Goal: Task Accomplishment & Management: Manage account settings

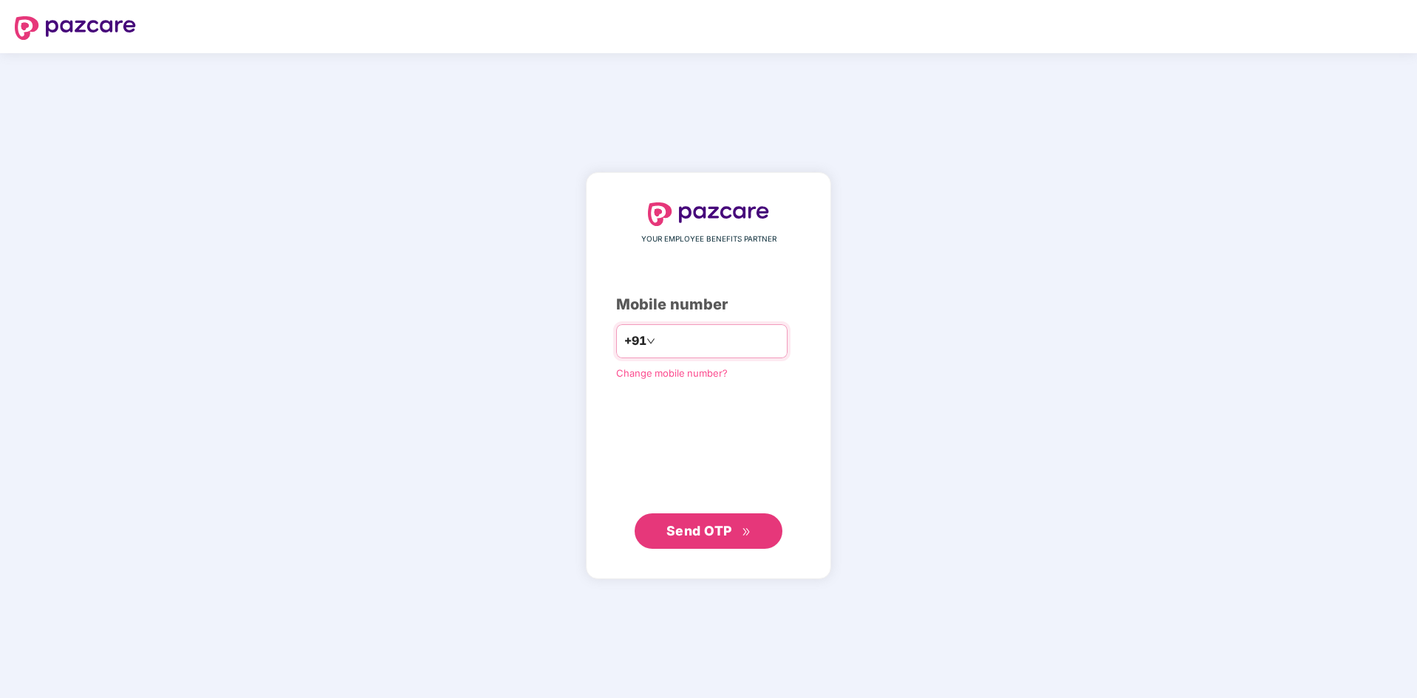
click at [658, 336] on input "number" at bounding box center [718, 342] width 121 height 24
type input "**********"
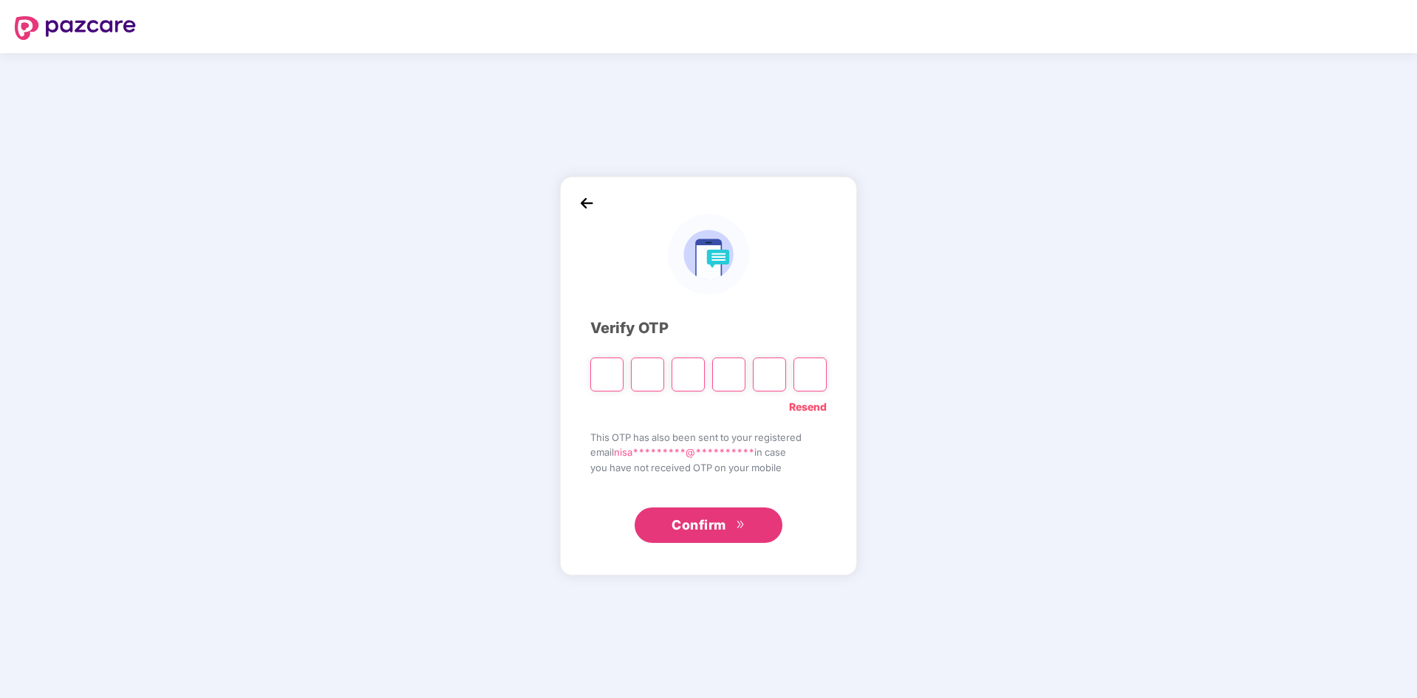
type input "*"
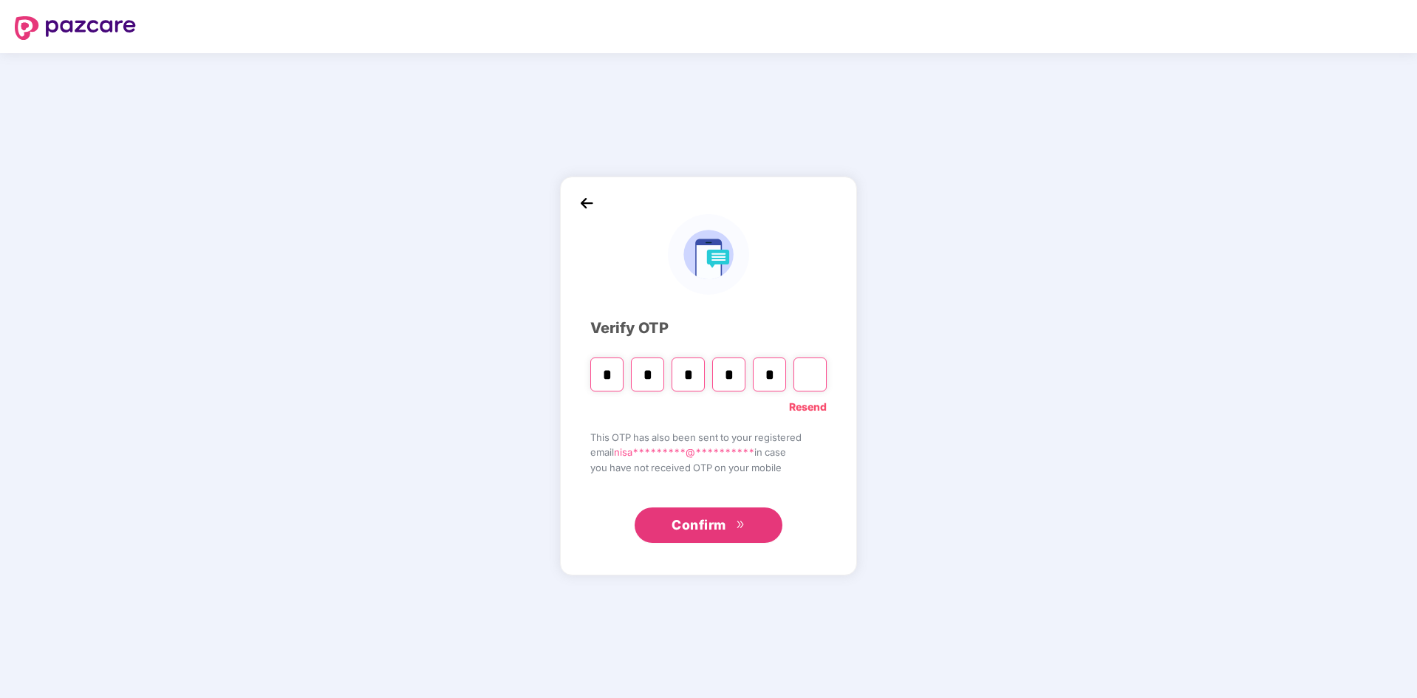
type input "*"
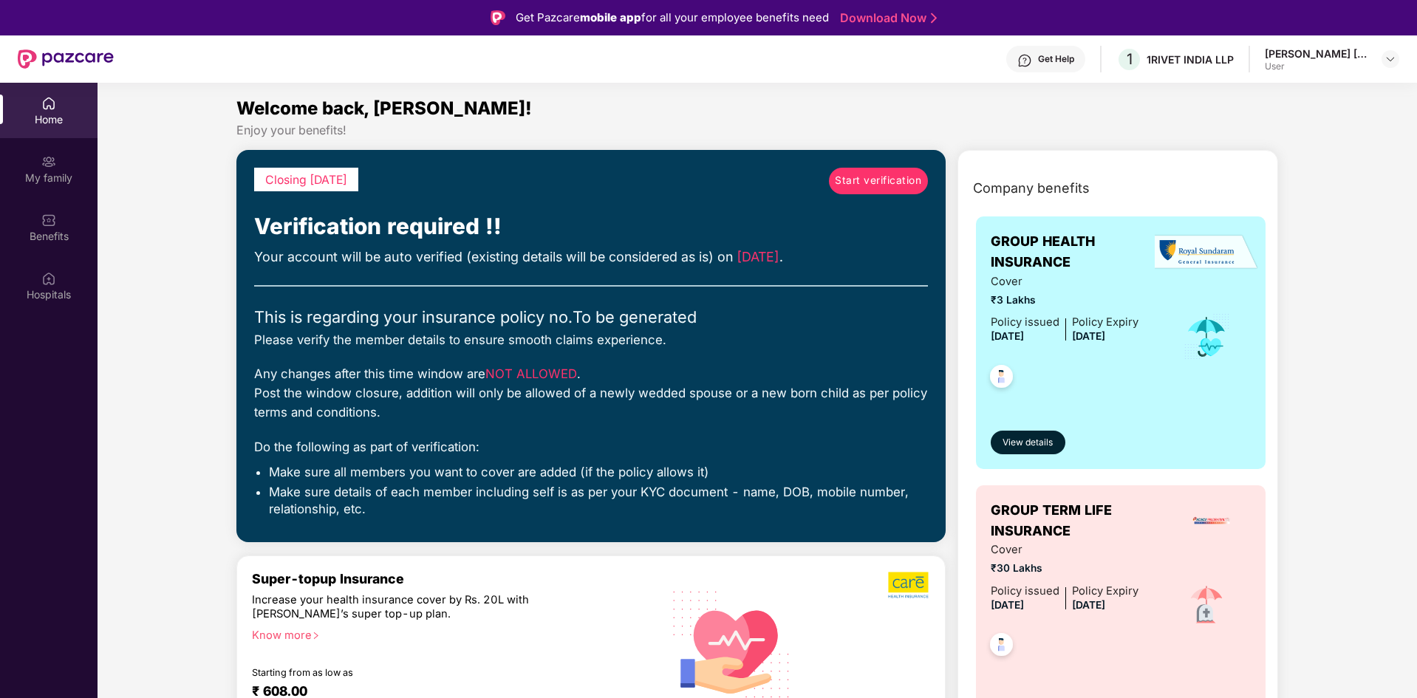
click at [1216, 72] on div "1 1RIVET INDIA LLP" at bounding box center [1175, 60] width 117 height 26
click at [1296, 69] on div "User" at bounding box center [1316, 67] width 103 height 12
click at [1401, 58] on header "Get Help 1 1RIVET INDIA LLP Nisarg Kiran Shroff User" at bounding box center [708, 58] width 1417 height 47
click at [1399, 58] on div at bounding box center [1391, 59] width 18 height 18
click at [1037, 105] on div "Welcome back, [PERSON_NAME]!" at bounding box center [757, 109] width 1043 height 28
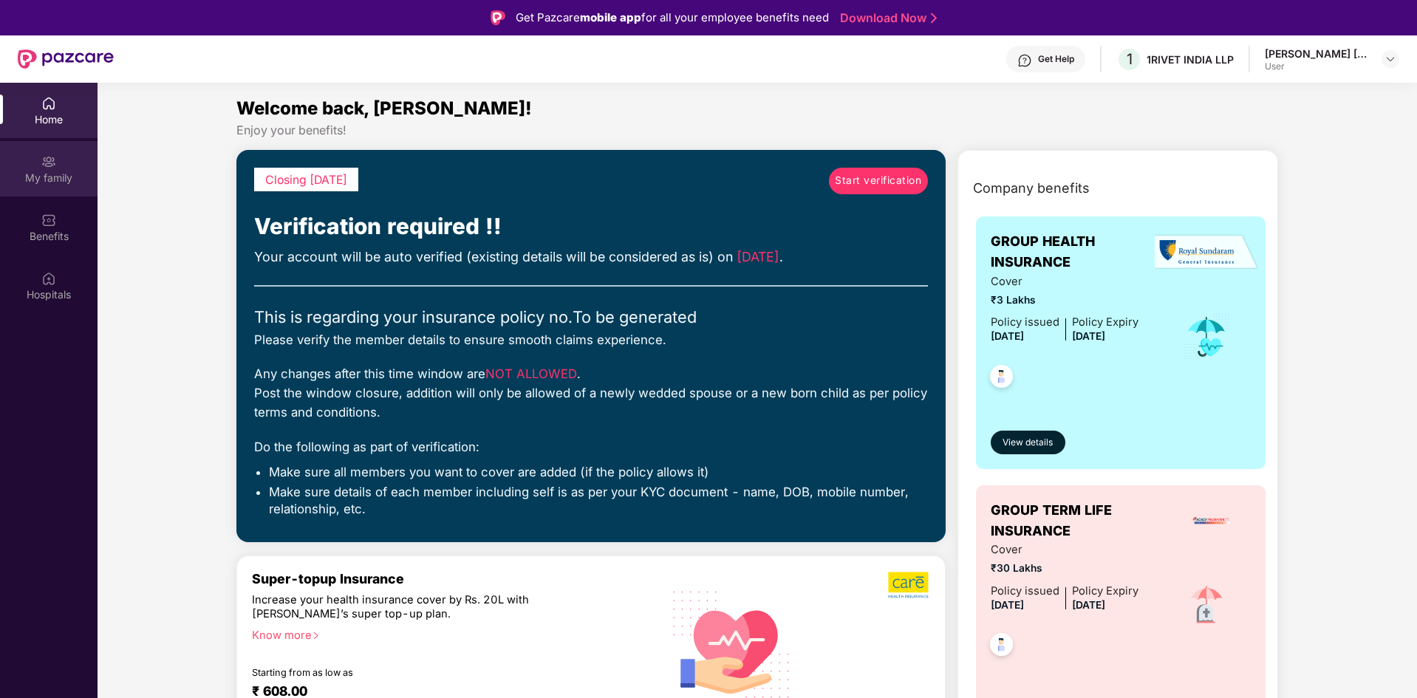
click at [62, 185] on div "My family" at bounding box center [49, 178] width 98 height 15
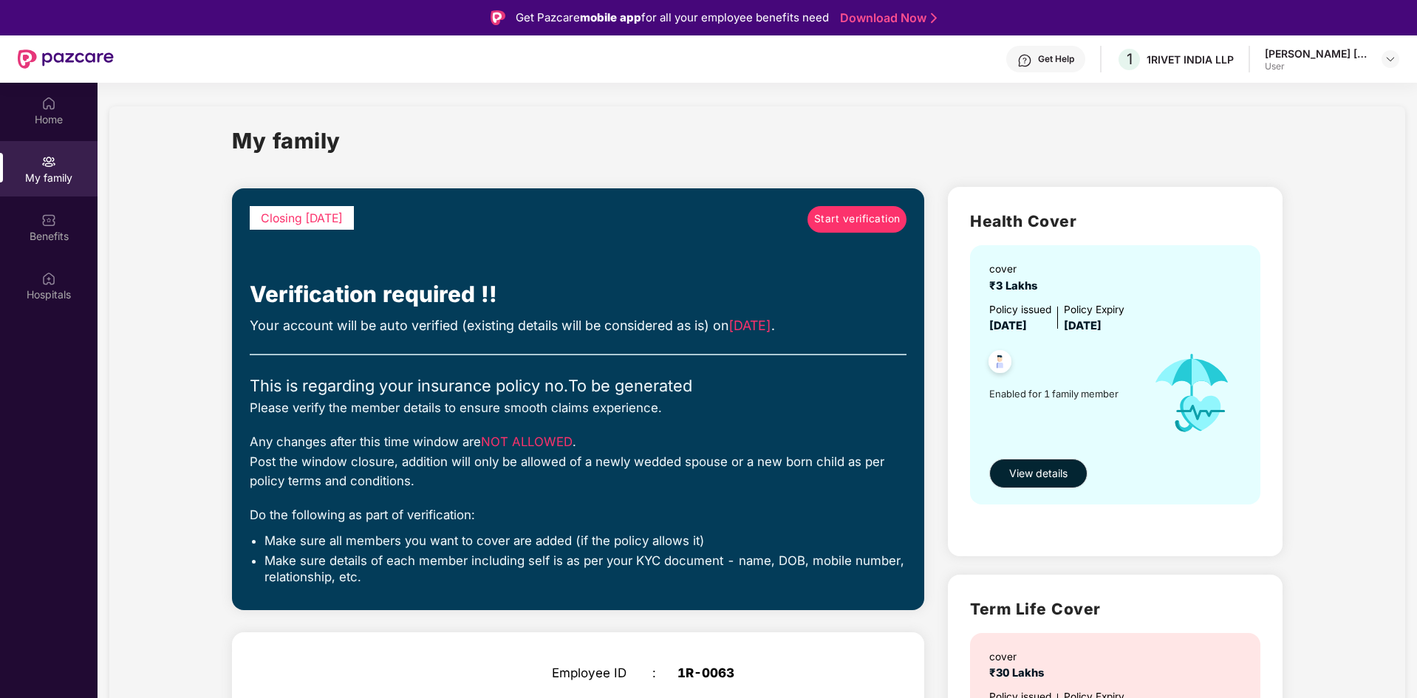
click at [833, 225] on span "Start verification" at bounding box center [857, 219] width 86 height 16
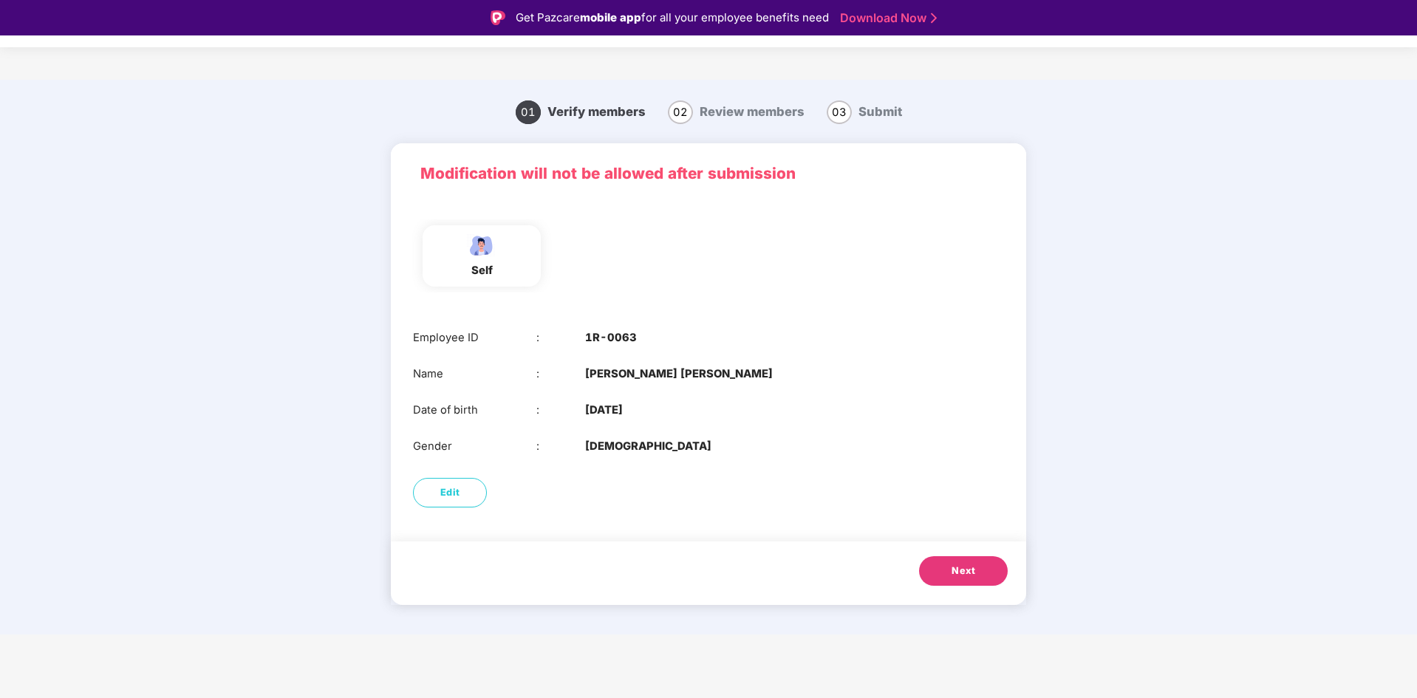
click at [992, 573] on button "Next" at bounding box center [963, 571] width 89 height 30
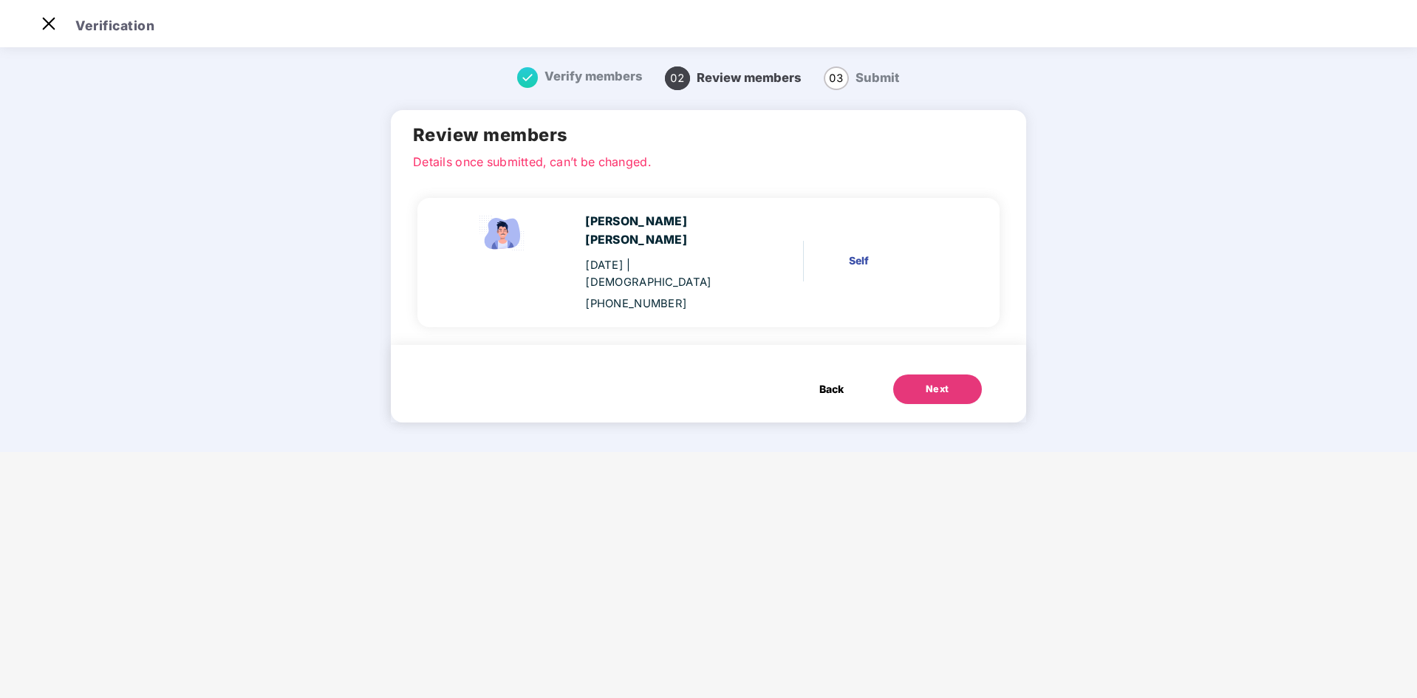
click at [921, 375] on button "Next" at bounding box center [937, 390] width 89 height 30
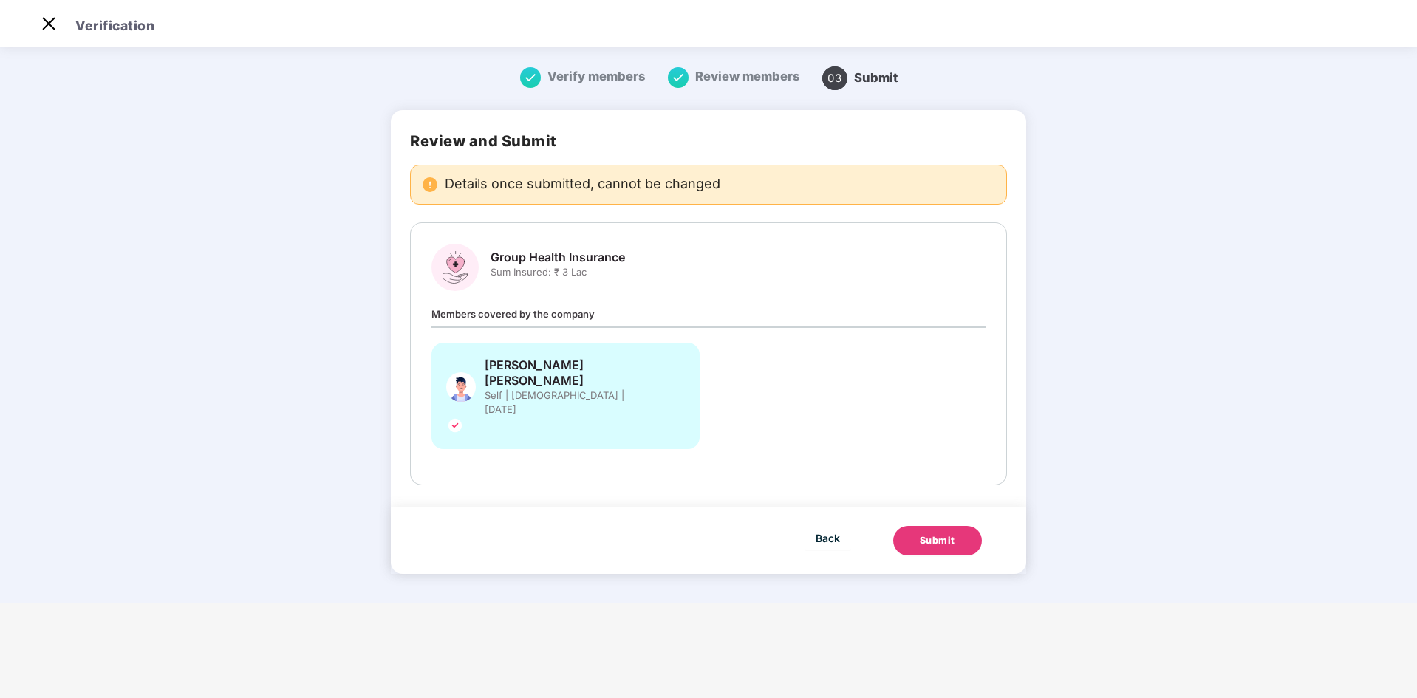
click at [913, 526] on button "Submit" at bounding box center [937, 541] width 89 height 30
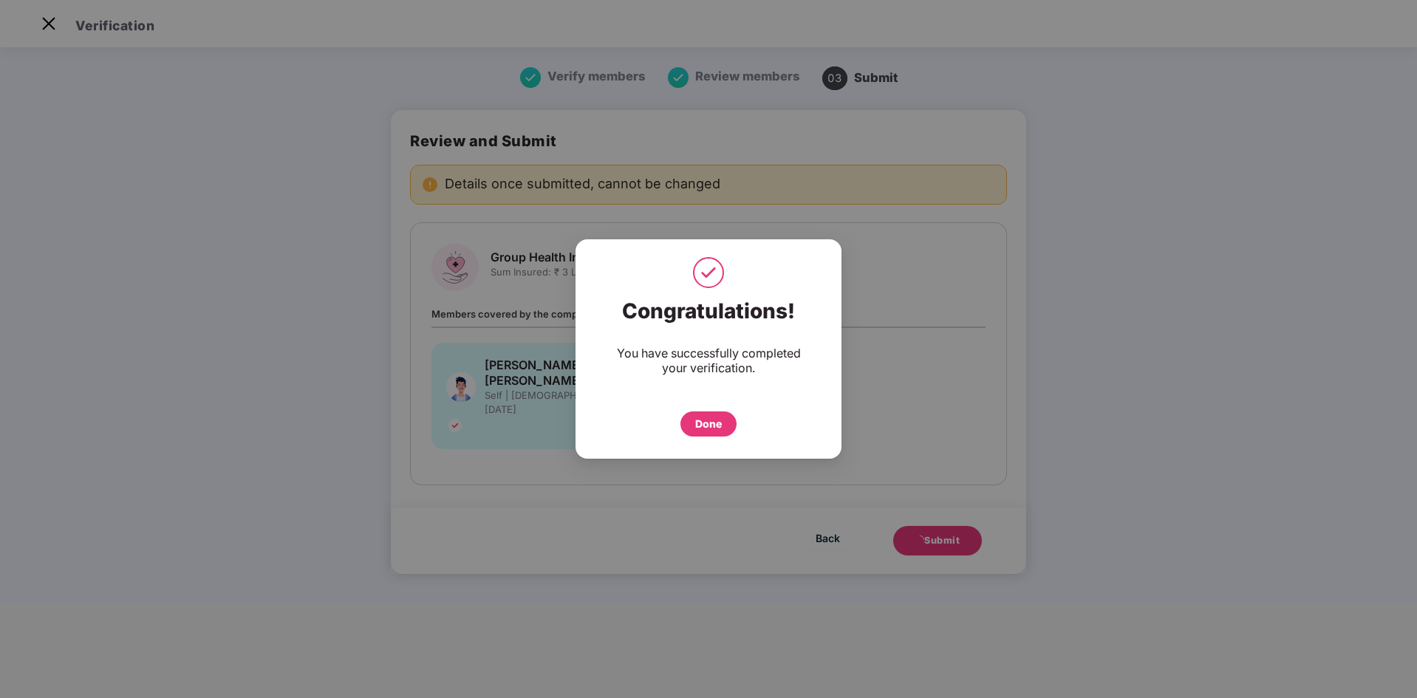
click at [709, 415] on div "Done" at bounding box center [709, 424] width 56 height 25
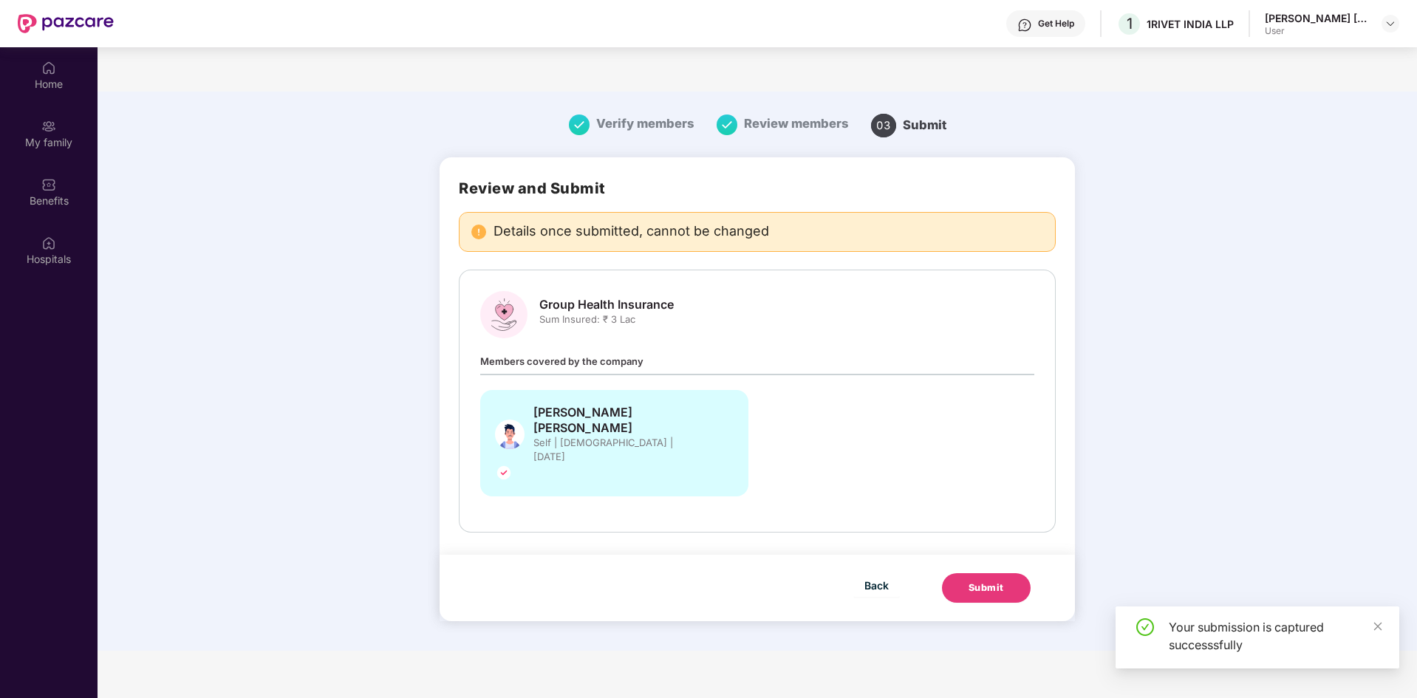
scroll to position [83, 0]
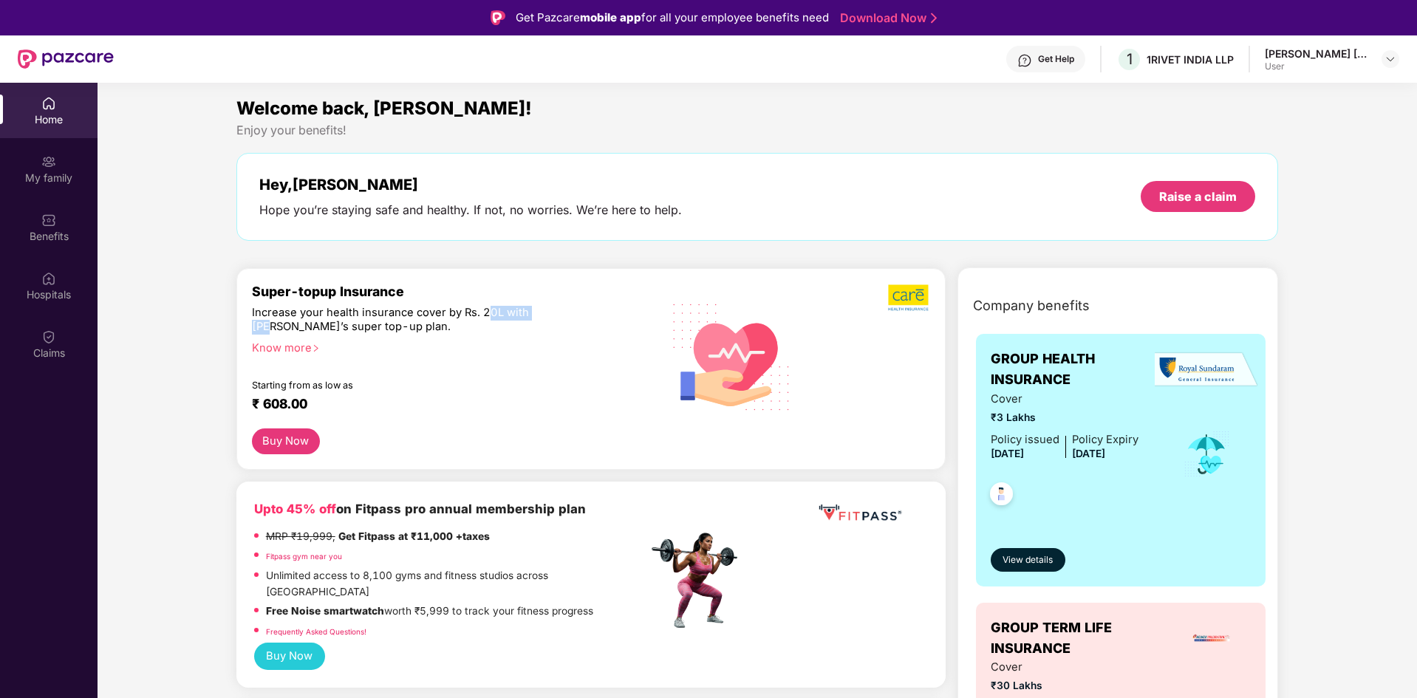
drag, startPoint x: 483, startPoint y: 313, endPoint x: 547, endPoint y: 312, distance: 64.3
click at [547, 312] on div "Increase your health insurance cover by Rs. 20L with [PERSON_NAME]’s super top-…" at bounding box center [418, 320] width 332 height 29
drag, startPoint x: 318, startPoint y: 313, endPoint x: 423, endPoint y: 316, distance: 105.0
click at [417, 315] on div "Increase your health insurance cover by Rs. 20L with [PERSON_NAME]’s super top-…" at bounding box center [418, 320] width 332 height 29
drag, startPoint x: 492, startPoint y: 318, endPoint x: 587, endPoint y: 318, distance: 95.3
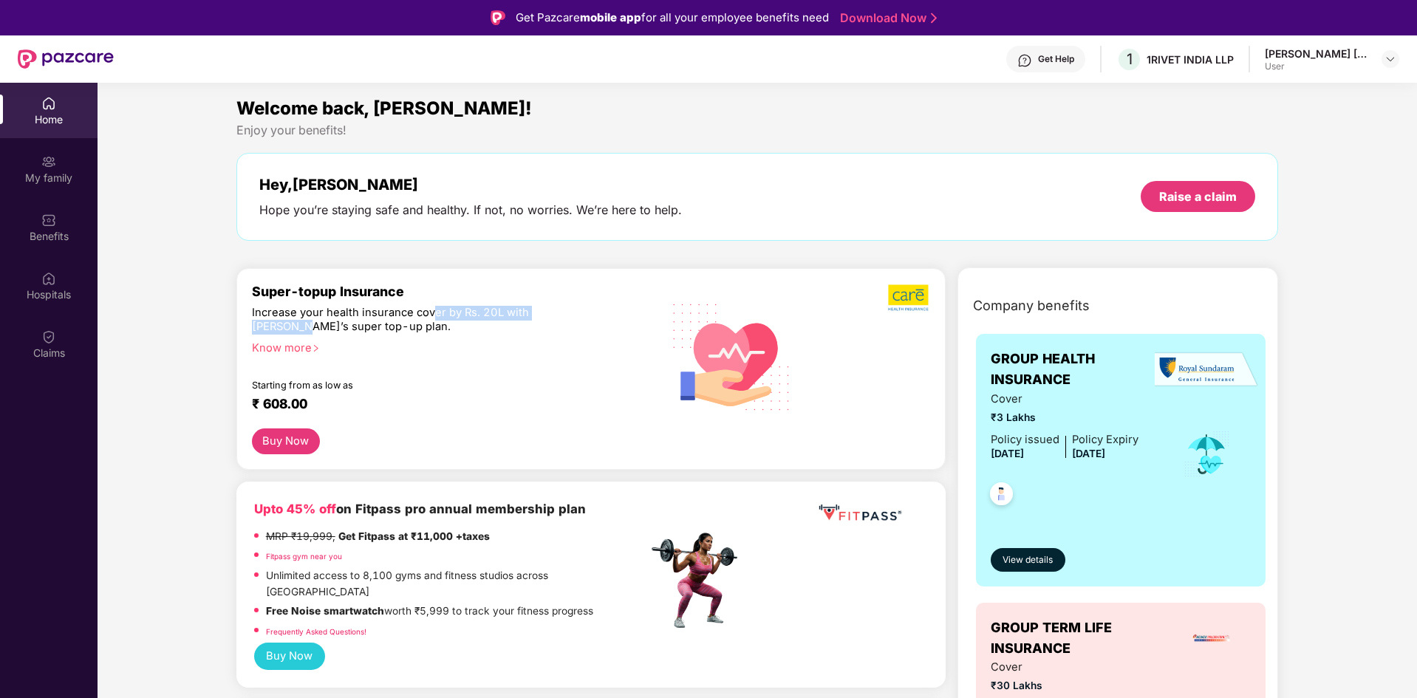
click at [587, 318] on div "Super-topup Insurance Increase your health insurance cover by Rs. 20L with [PER…" at bounding box center [450, 356] width 396 height 145
drag, startPoint x: 311, startPoint y: 388, endPoint x: 352, endPoint y: 384, distance: 41.5
click at [352, 384] on div "Starting from as low as" at bounding box center [418, 385] width 333 height 10
click at [52, 289] on div "Hospitals" at bounding box center [49, 294] width 98 height 15
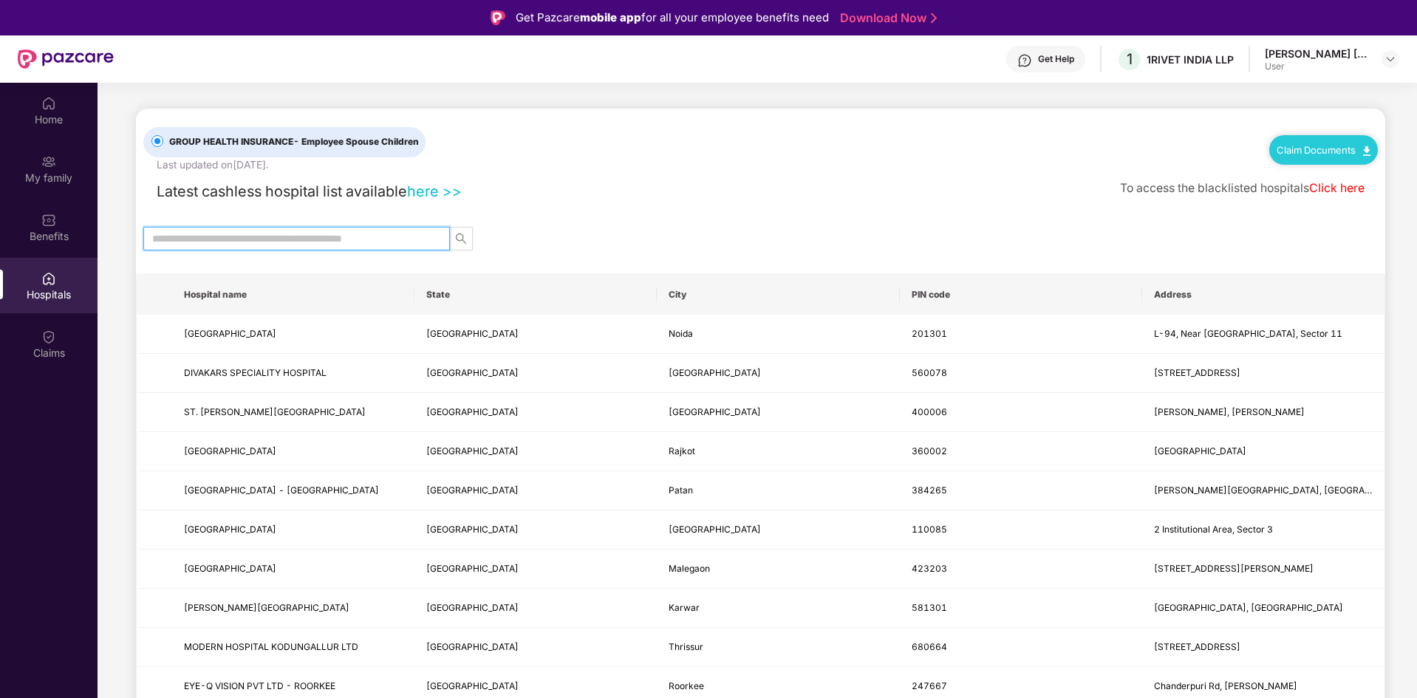
click at [321, 242] on input "text" at bounding box center [290, 239] width 277 height 16
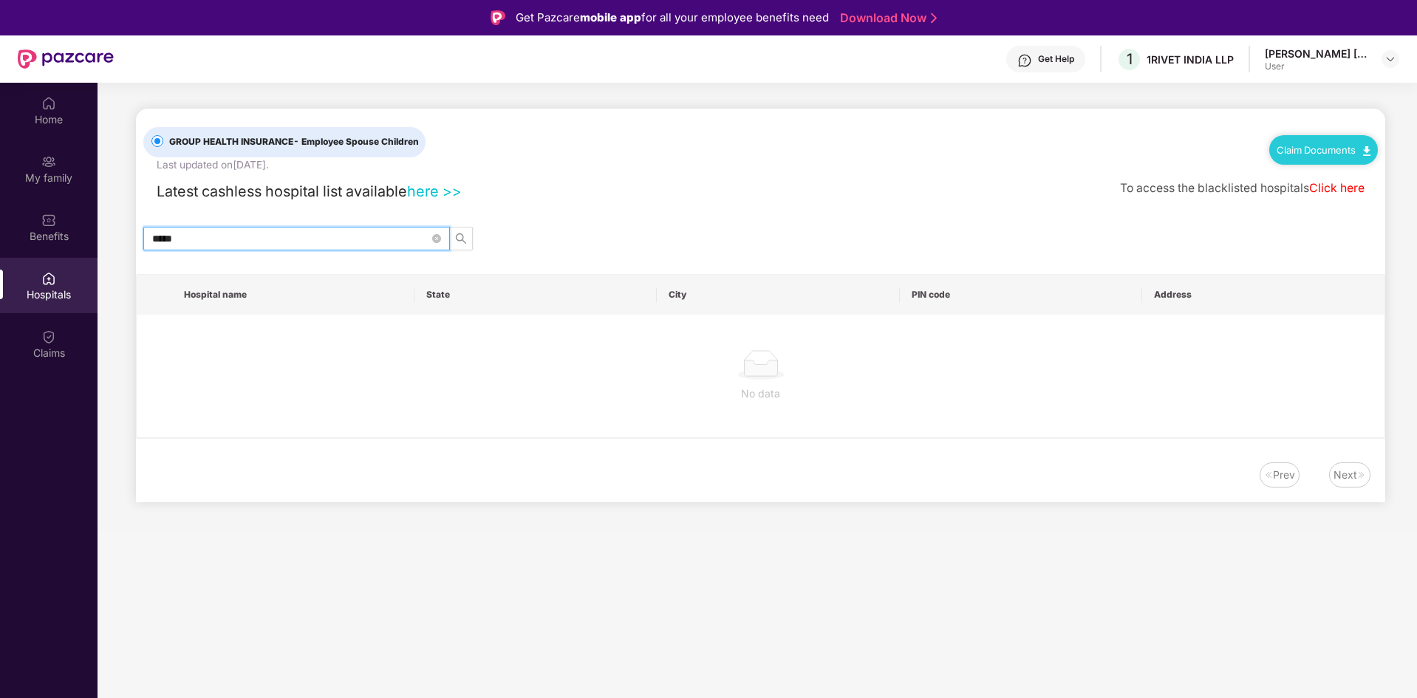
type input "******"
drag, startPoint x: 209, startPoint y: 238, endPoint x: 178, endPoint y: 236, distance: 31.1
click at [178, 236] on input "******" at bounding box center [290, 239] width 277 height 16
click at [439, 232] on span at bounding box center [436, 239] width 9 height 14
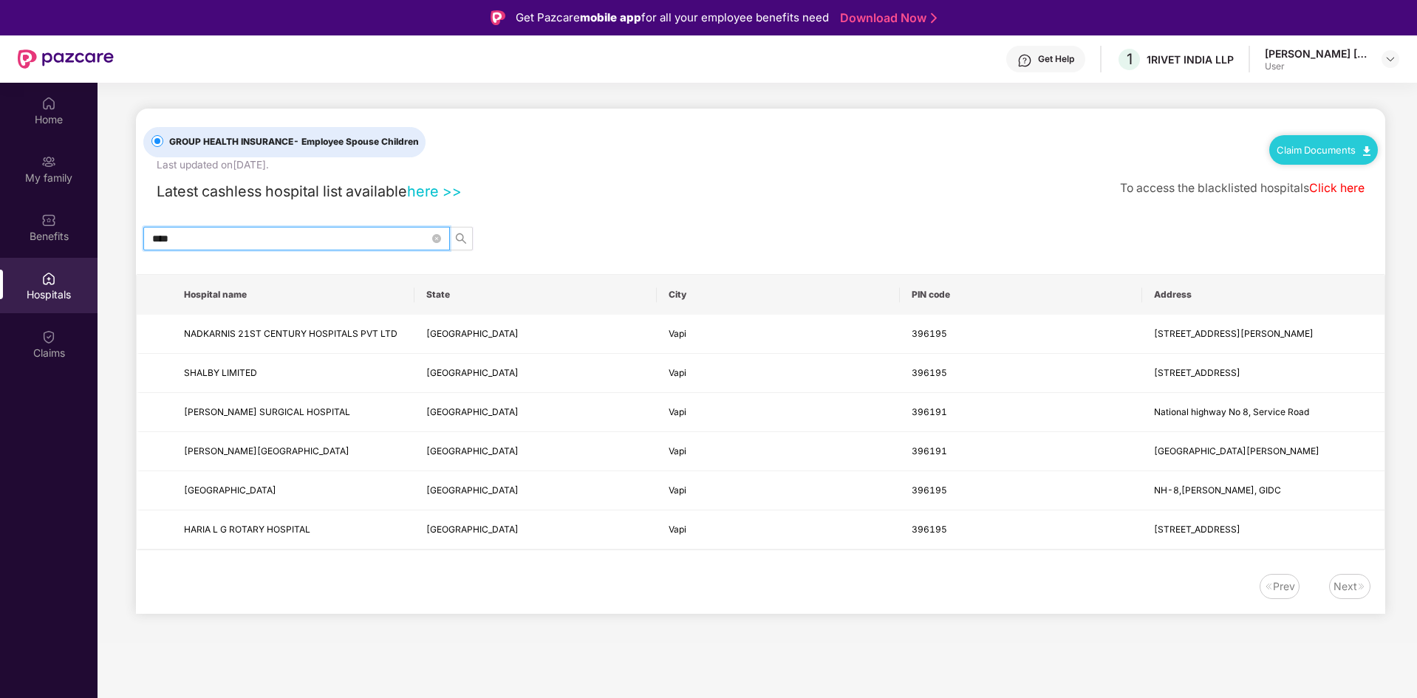
click at [160, 238] on input "****" at bounding box center [290, 239] width 277 height 16
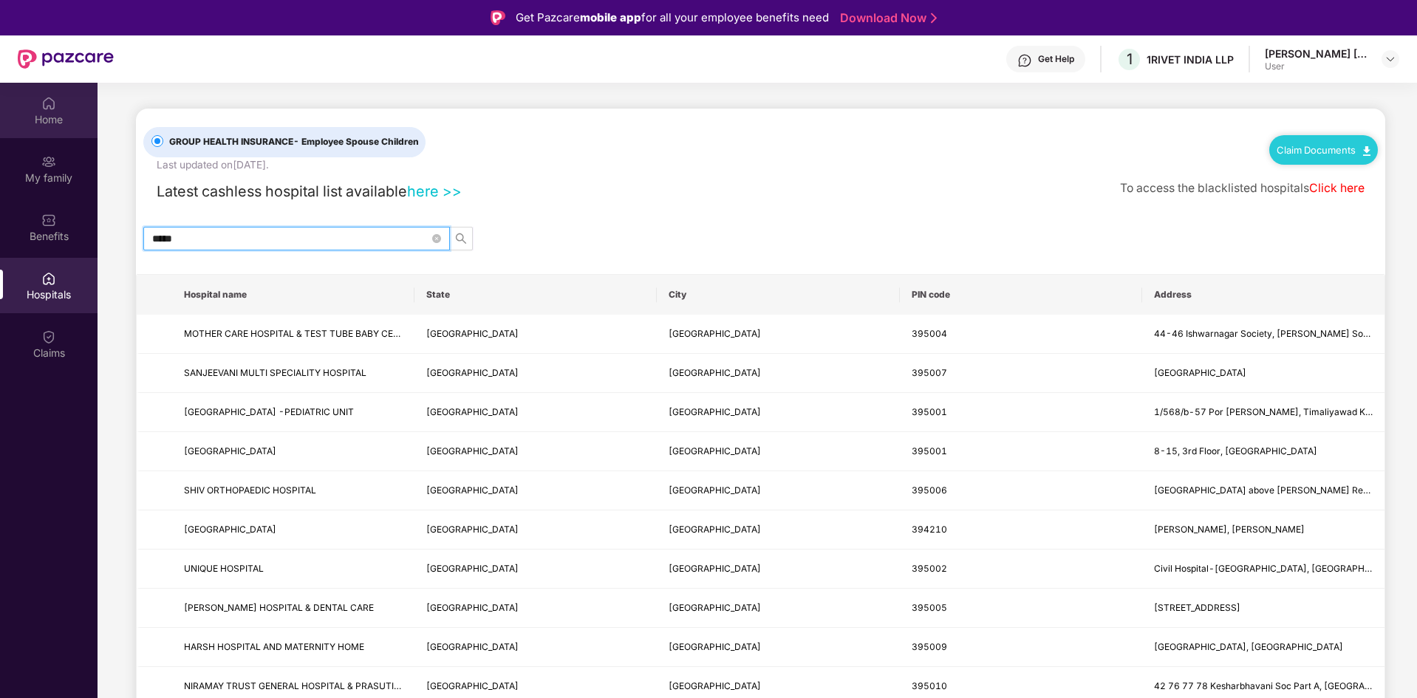
type input "*****"
click at [70, 104] on div "Home" at bounding box center [49, 110] width 98 height 55
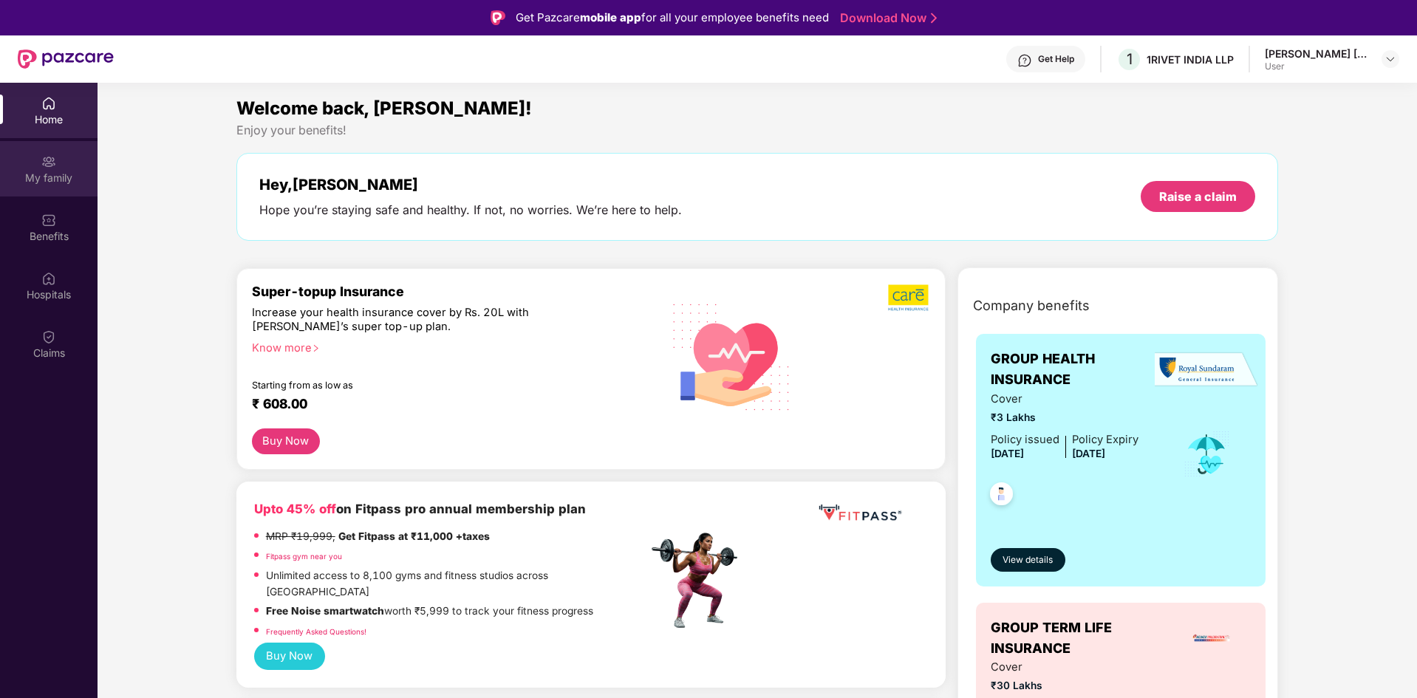
click at [33, 165] on div "My family" at bounding box center [49, 168] width 98 height 55
